Goal: Task Accomplishment & Management: Manage account settings

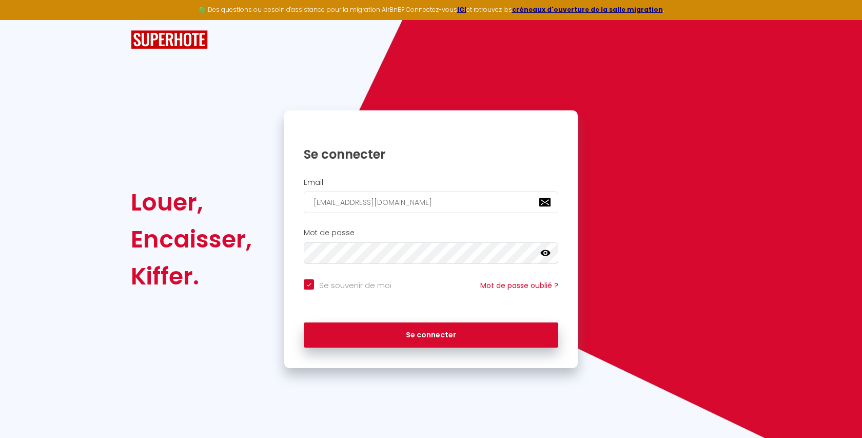
checkbox input "true"
click at [381, 211] on input "[EMAIL_ADDRESS][DOMAIN_NAME]" at bounding box center [431, 202] width 254 height 22
paste input "[EMAIL_ADDRESS][DOMAIN_NAME]"
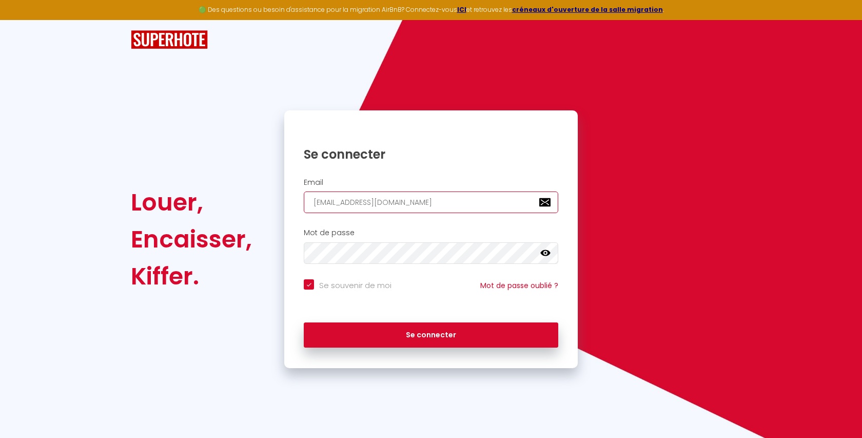
type input "[EMAIL_ADDRESS][DOMAIN_NAME]"
checkbox input "true"
type input "[EMAIL_ADDRESS][DOMAIN_NAME]"
click at [335, 348] on div "Se connecter" at bounding box center [430, 335] width 293 height 46
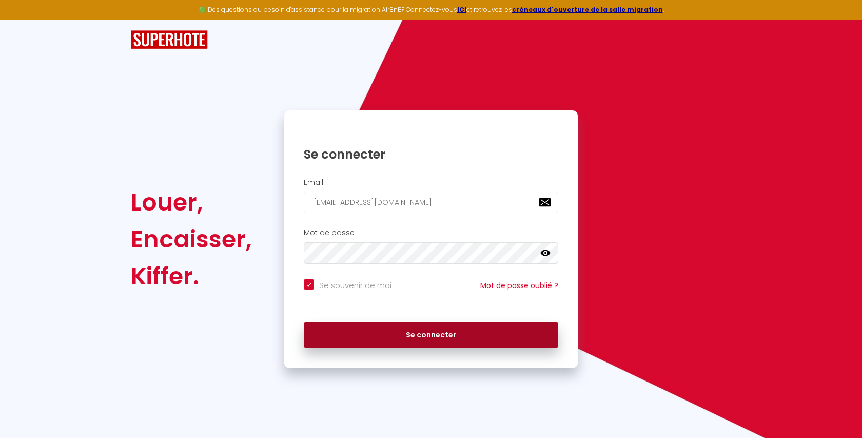
click at [343, 340] on button "Se connecter" at bounding box center [431, 335] width 254 height 26
checkbox input "true"
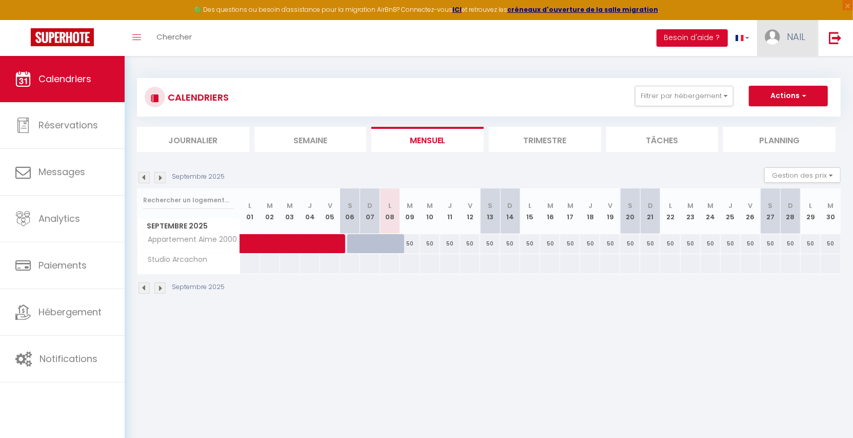
click at [796, 41] on span "NAIL" at bounding box center [796, 36] width 18 height 13
click at [785, 71] on link "Paramètres" at bounding box center [777, 71] width 76 height 17
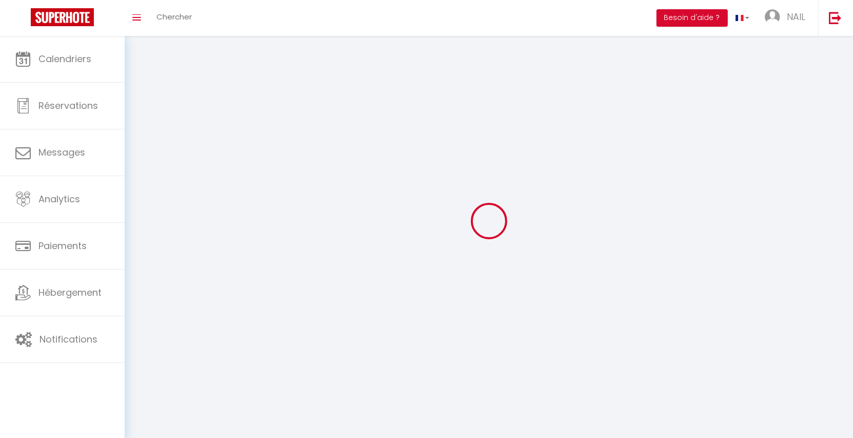
type input "7bwbQ6iMrtEV2txWnc3Ee2FNa"
type input "U5KoZqJTKEAXzAcfzctqqcPgh"
type input "[URL][DOMAIN_NAME]"
select select "fr"
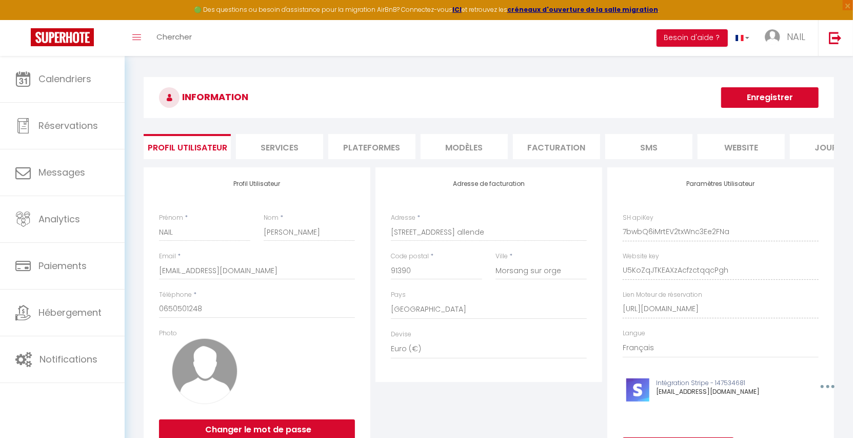
click at [548, 155] on li "Facturation" at bounding box center [556, 146] width 87 height 25
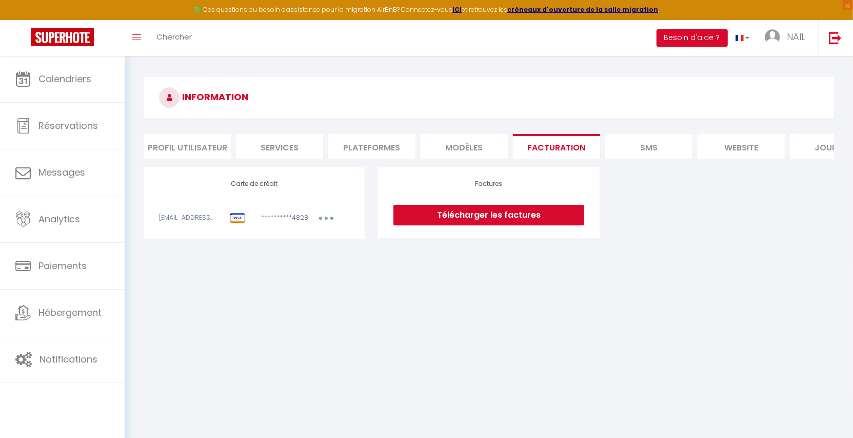
click at [291, 226] on div "**********" at bounding box center [279, 219] width 51 height 13
copy div "4828"
click at [189, 145] on li "Profil Utilisateur" at bounding box center [187, 146] width 87 height 25
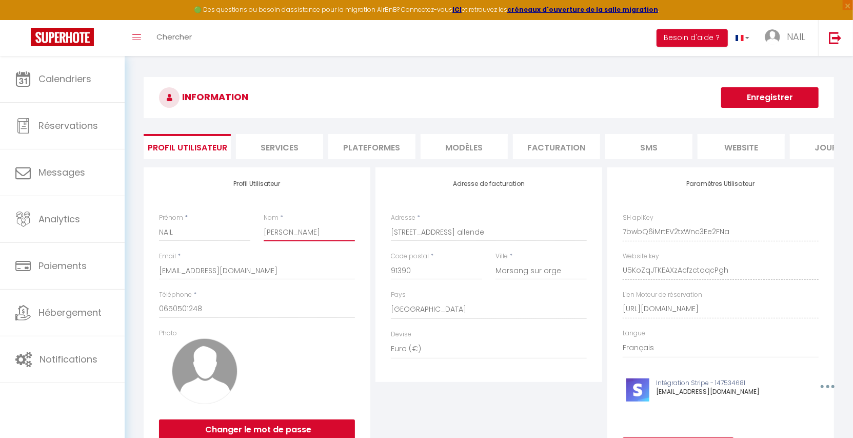
click at [284, 241] on input "[PERSON_NAME]" at bounding box center [309, 232] width 91 height 18
click at [837, 44] on img at bounding box center [835, 37] width 13 height 13
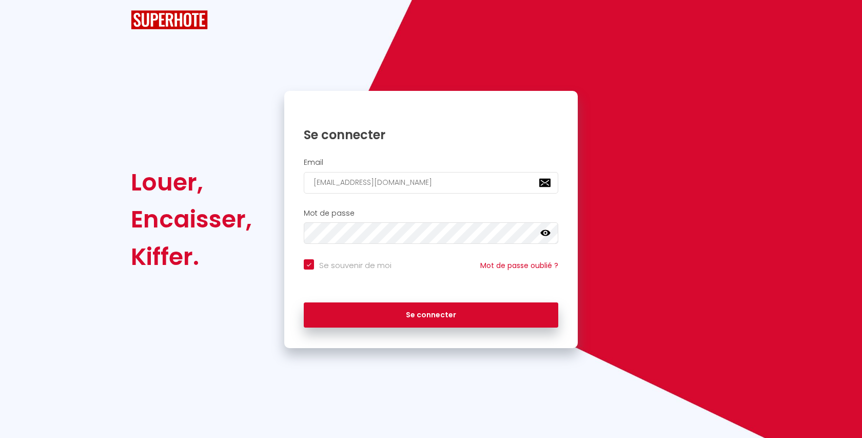
checkbox input "true"
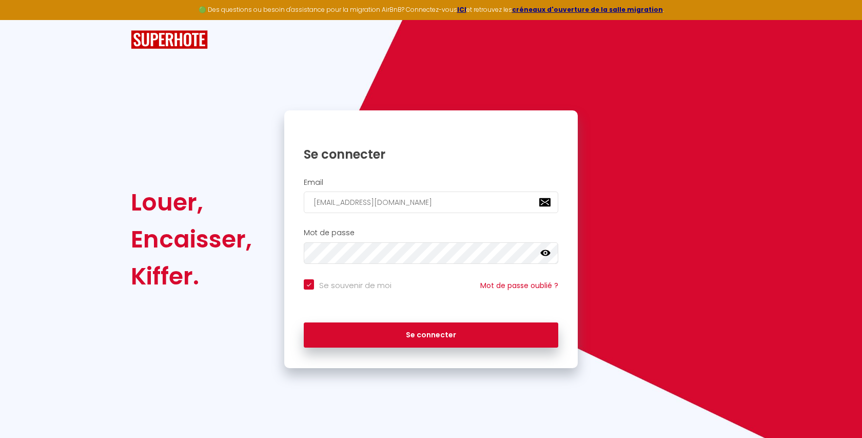
click at [391, 182] on h2 "Email" at bounding box center [431, 182] width 254 height 9
click at [386, 201] on input "[EMAIL_ADDRESS][DOMAIN_NAME]" at bounding box center [431, 202] width 254 height 22
paste input "[EMAIL_ADDRESS]"
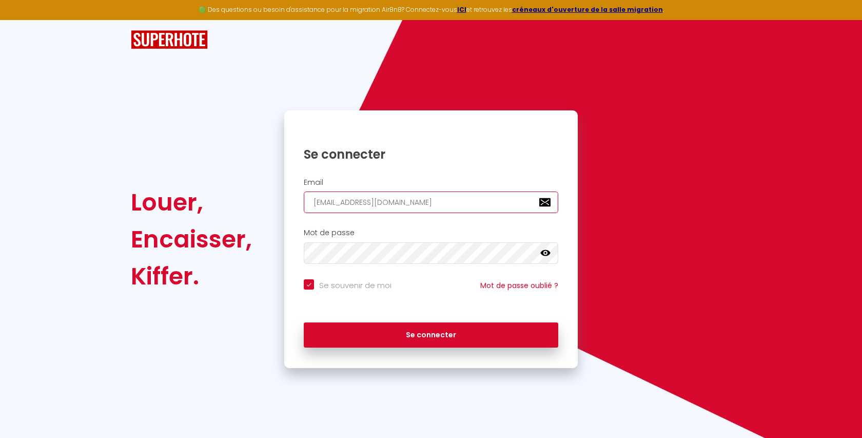
type input "[EMAIL_ADDRESS][DOMAIN_NAME]"
checkbox input "true"
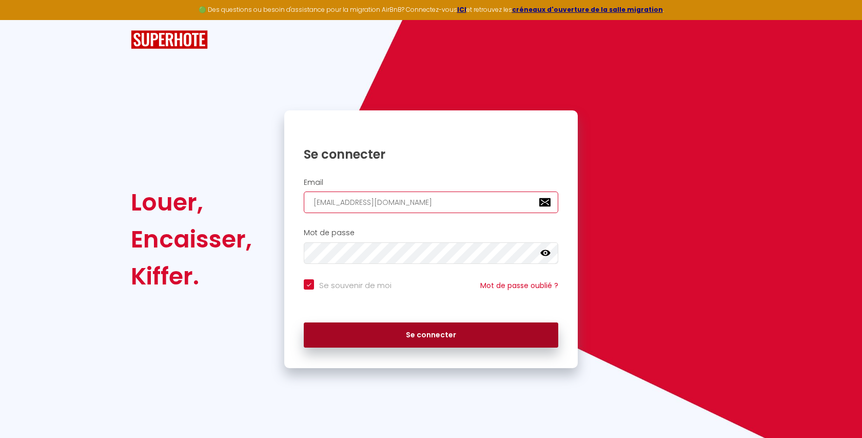
type input "[EMAIL_ADDRESS][DOMAIN_NAME]"
click at [348, 335] on button "Se connecter" at bounding box center [431, 335] width 254 height 26
checkbox input "true"
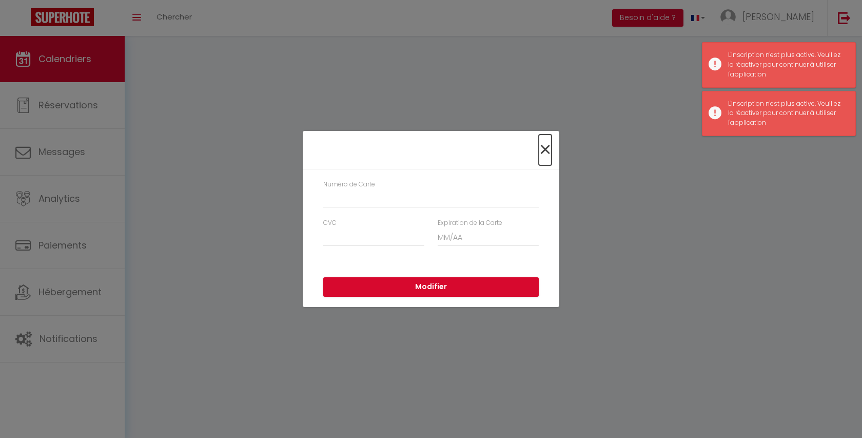
click at [540, 149] on span "×" at bounding box center [545, 149] width 13 height 31
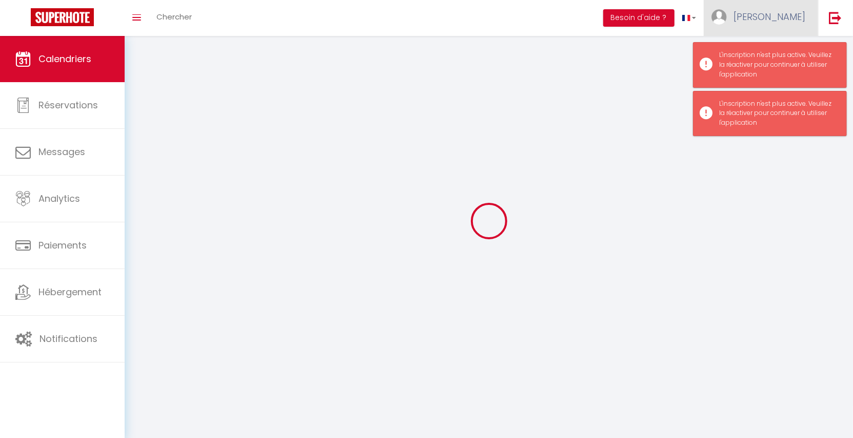
click at [791, 26] on link "[PERSON_NAME]" at bounding box center [761, 18] width 114 height 36
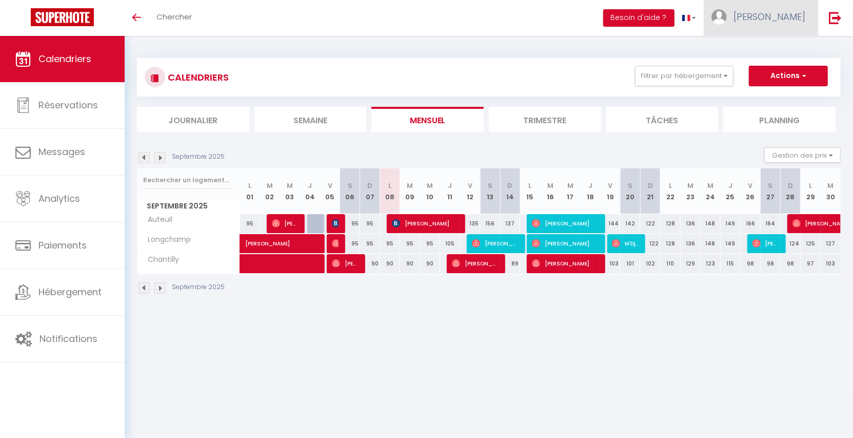
click at [754, 22] on link "[PERSON_NAME]" at bounding box center [761, 18] width 114 height 36
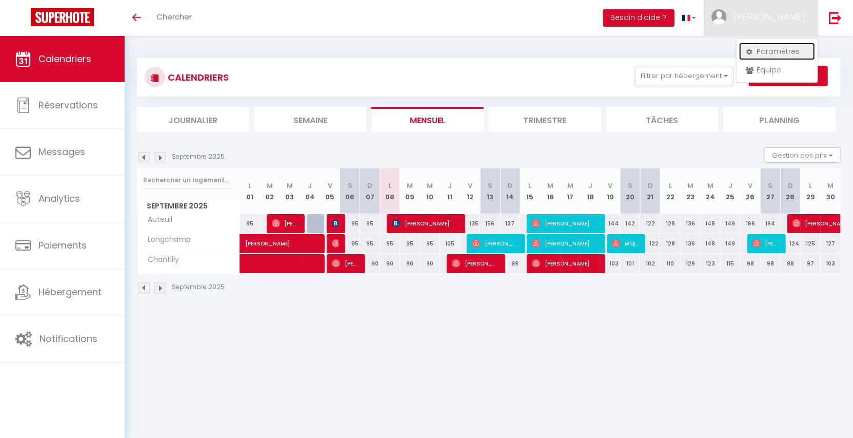
click at [757, 53] on link "Paramètres" at bounding box center [777, 51] width 76 height 17
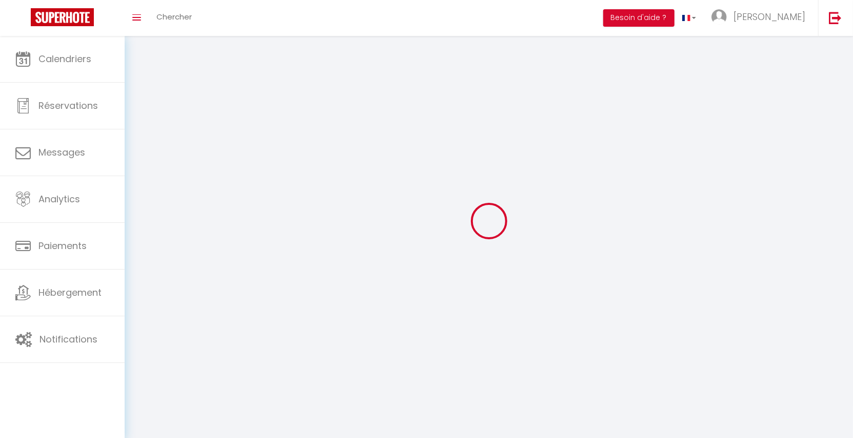
type input "MOKuysC19Bvrtr3LjUFUDSNmB"
type input "mnB7sgDX0bBSCkKwCvP8MSdeL"
type input "https://app.superhote.com/#/get-available-rentals/mnB7sgDX0bBSCkKwCvP8MSdeL"
select select "fr"
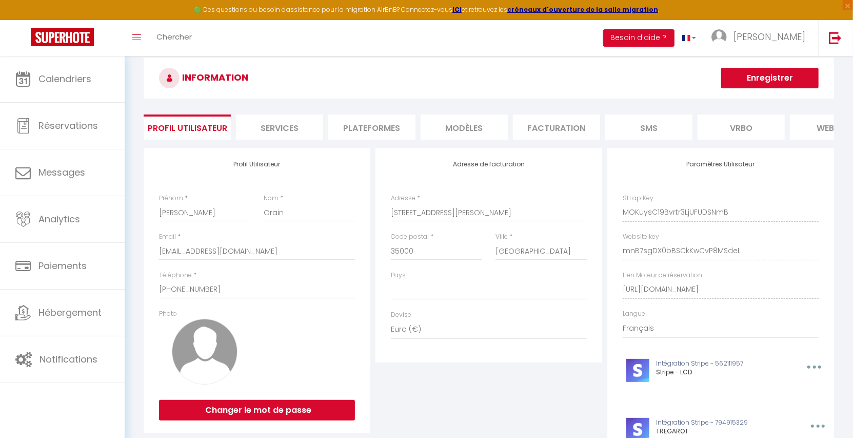
click at [588, 158] on div "Adresse de facturation Adresse * 15 Avenue Gaston Berger Code postal * 35000 Vi…" at bounding box center [488, 255] width 227 height 214
click at [576, 131] on li "Facturation" at bounding box center [556, 126] width 87 height 25
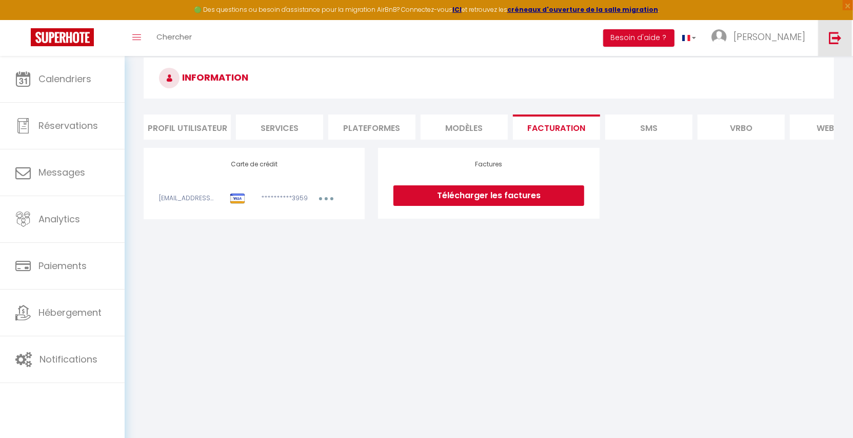
click at [839, 33] on img at bounding box center [835, 37] width 13 height 13
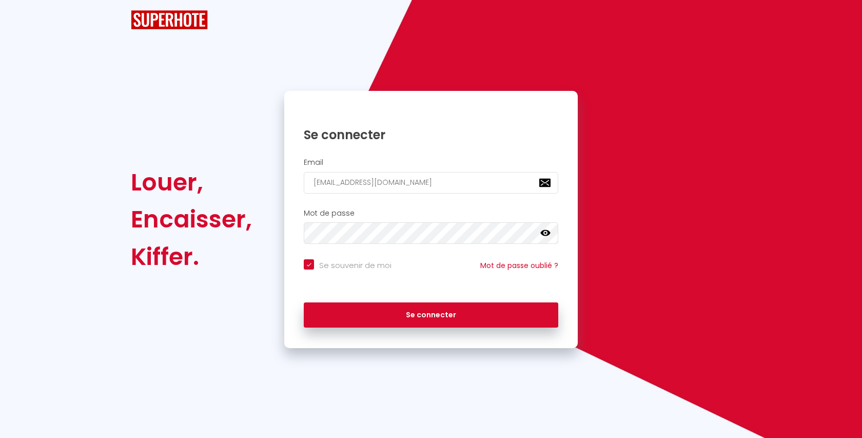
checkbox input "true"
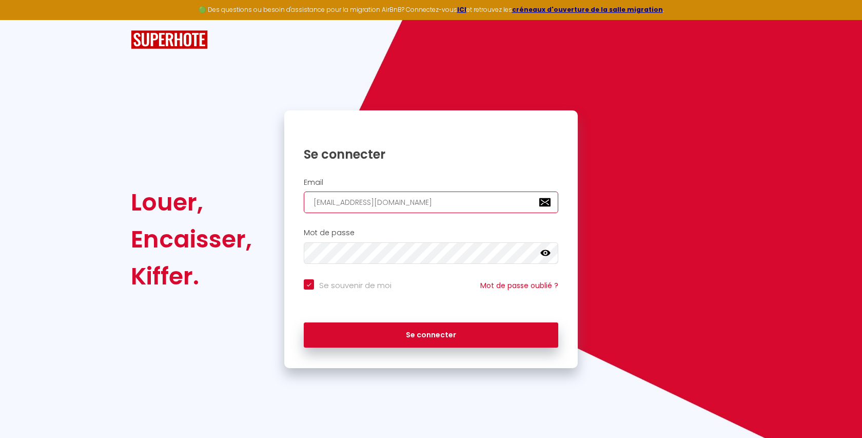
click at [409, 192] on input "[EMAIL_ADDRESS][DOMAIN_NAME]" at bounding box center [431, 202] width 254 height 22
paste input "Aurore"
type input "Aurore@superhote.com"
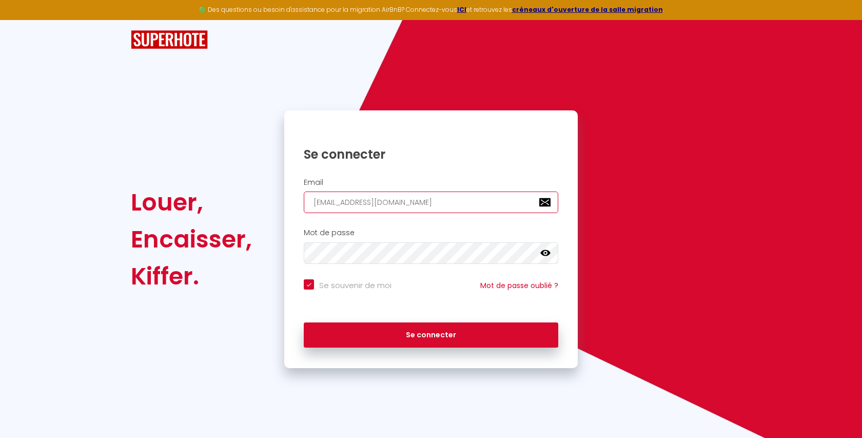
checkbox input "true"
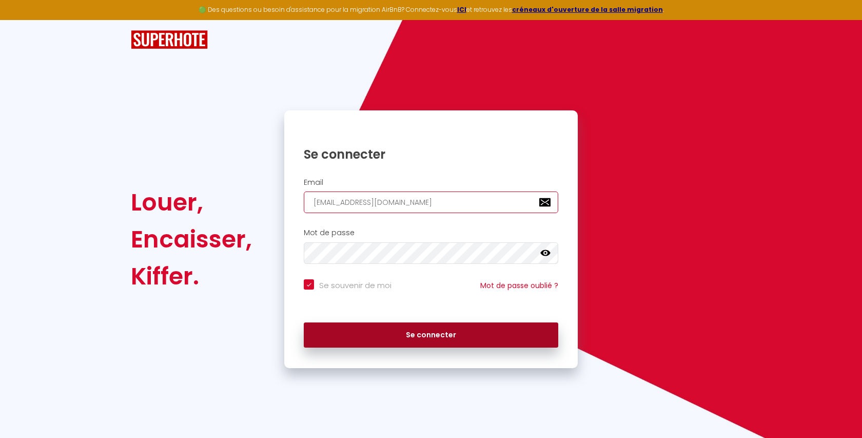
type input "Aurore@superhote.com"
click at [373, 335] on button "Se connecter" at bounding box center [431, 335] width 254 height 26
checkbox input "true"
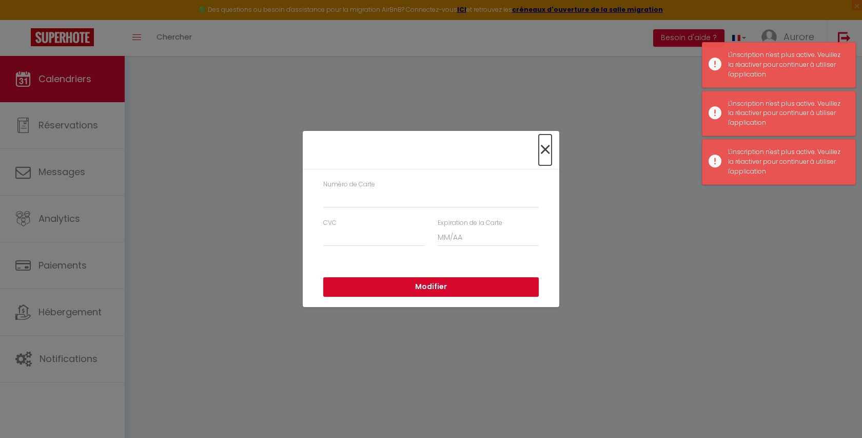
click at [545, 149] on span "×" at bounding box center [545, 149] width 13 height 31
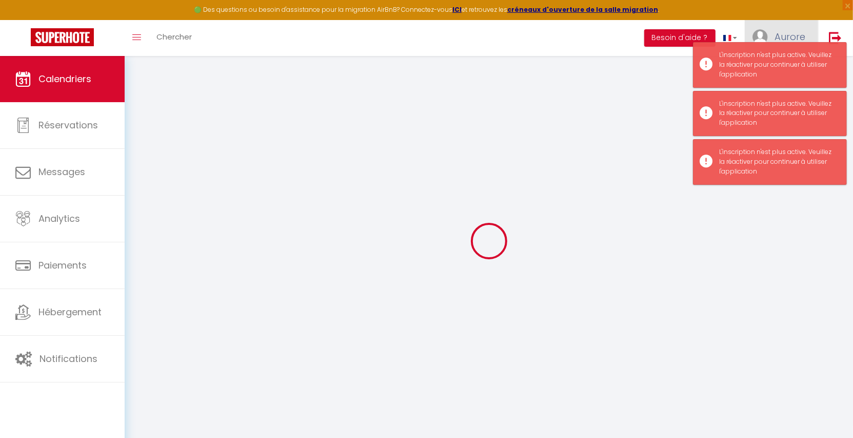
click at [795, 28] on link "Aurore" at bounding box center [781, 38] width 73 height 36
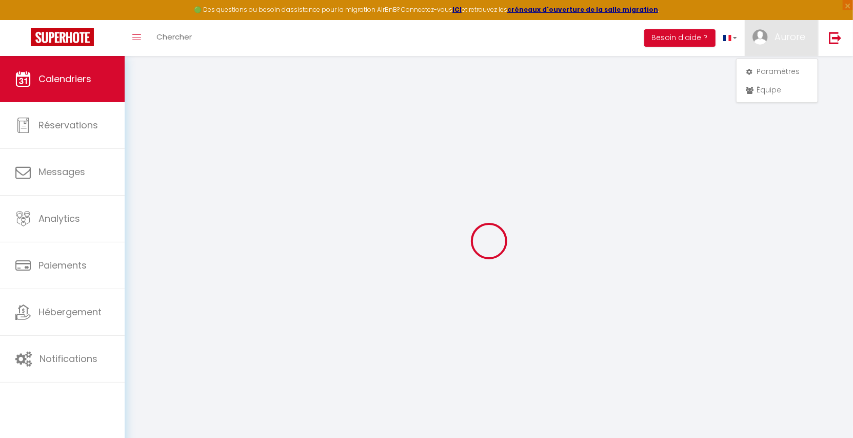
click at [774, 167] on div at bounding box center [489, 240] width 704 height 345
click at [835, 36] on img at bounding box center [835, 37] width 13 height 13
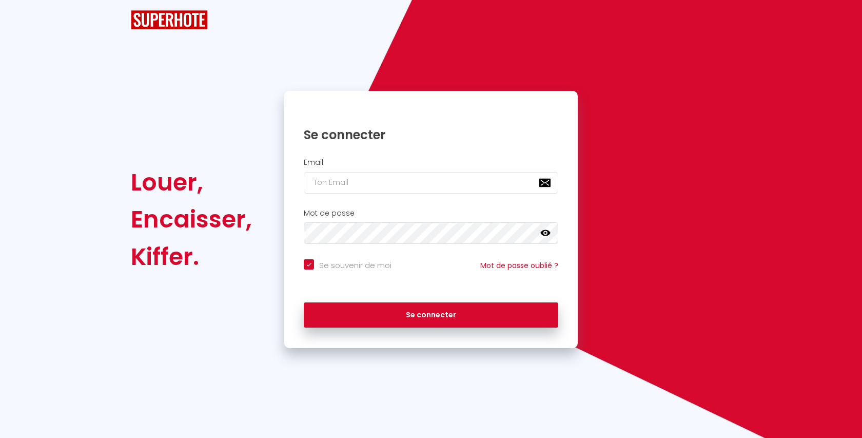
checkbox input "true"
type input "[EMAIL_ADDRESS][DOMAIN_NAME]"
checkbox input "true"
